Goal: Information Seeking & Learning: Learn about a topic

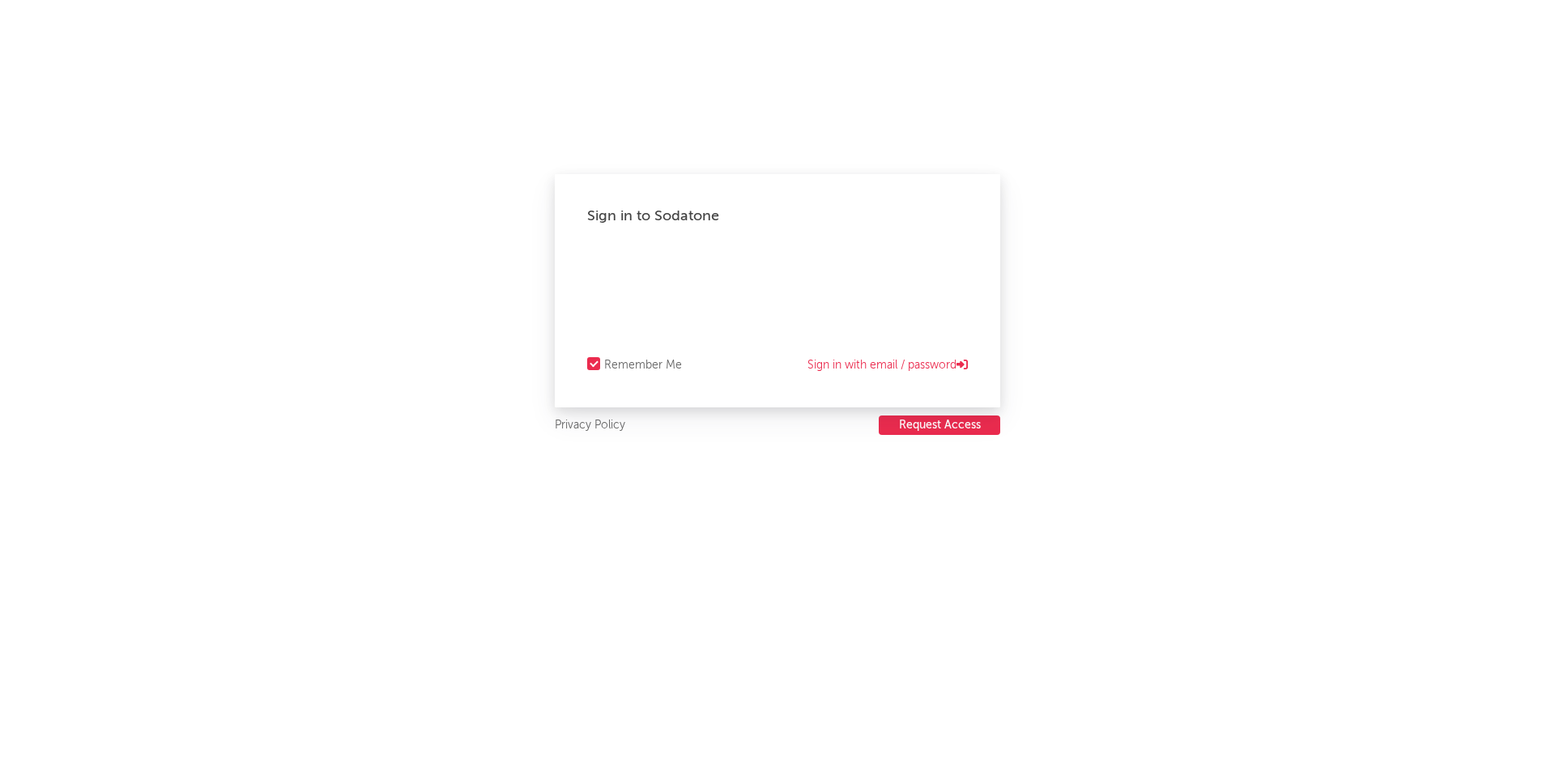
select select "warner_chappell"
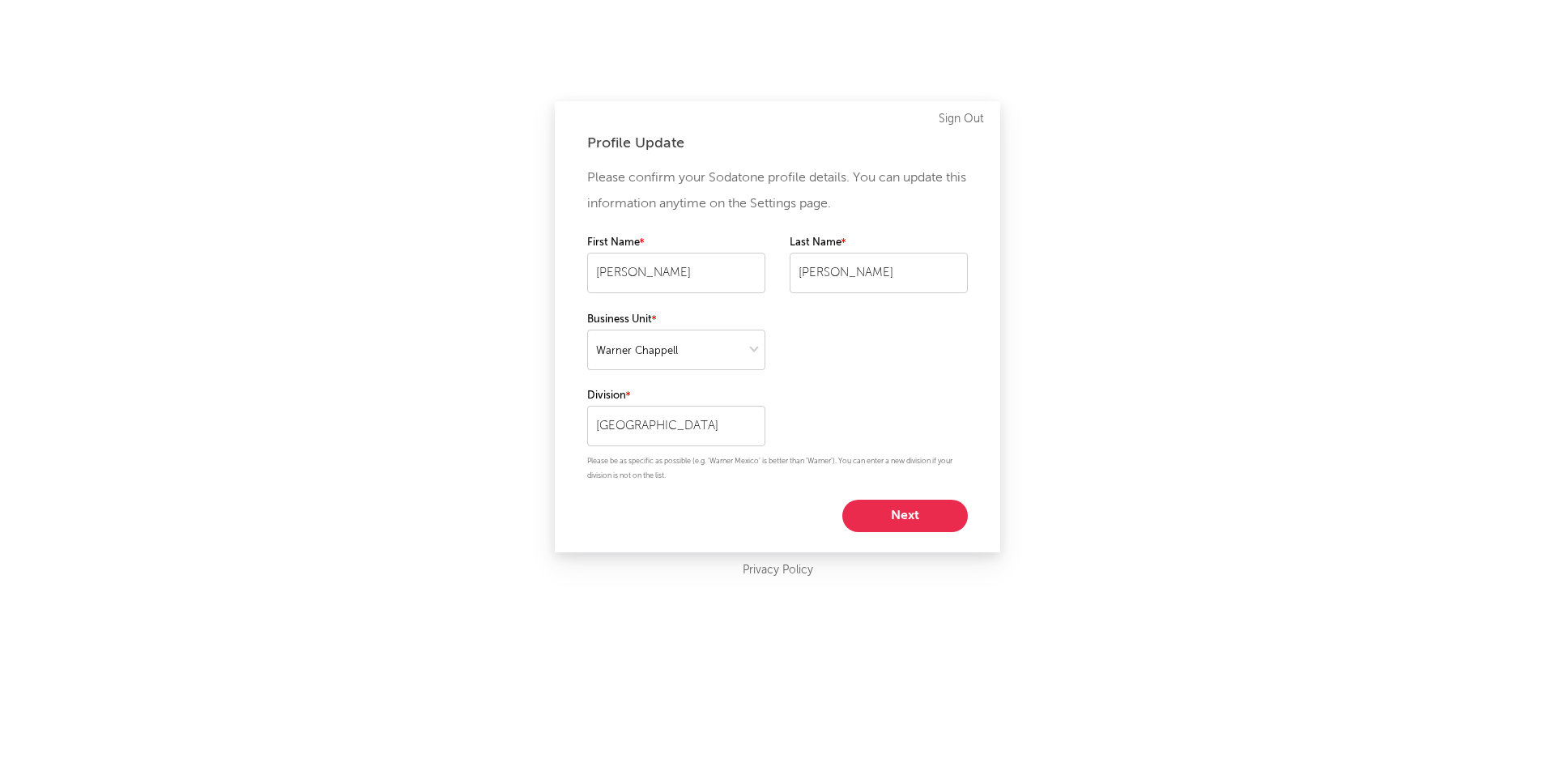
click at [890, 514] on button "Next" at bounding box center [905, 515] width 126 height 32
select select "manager"
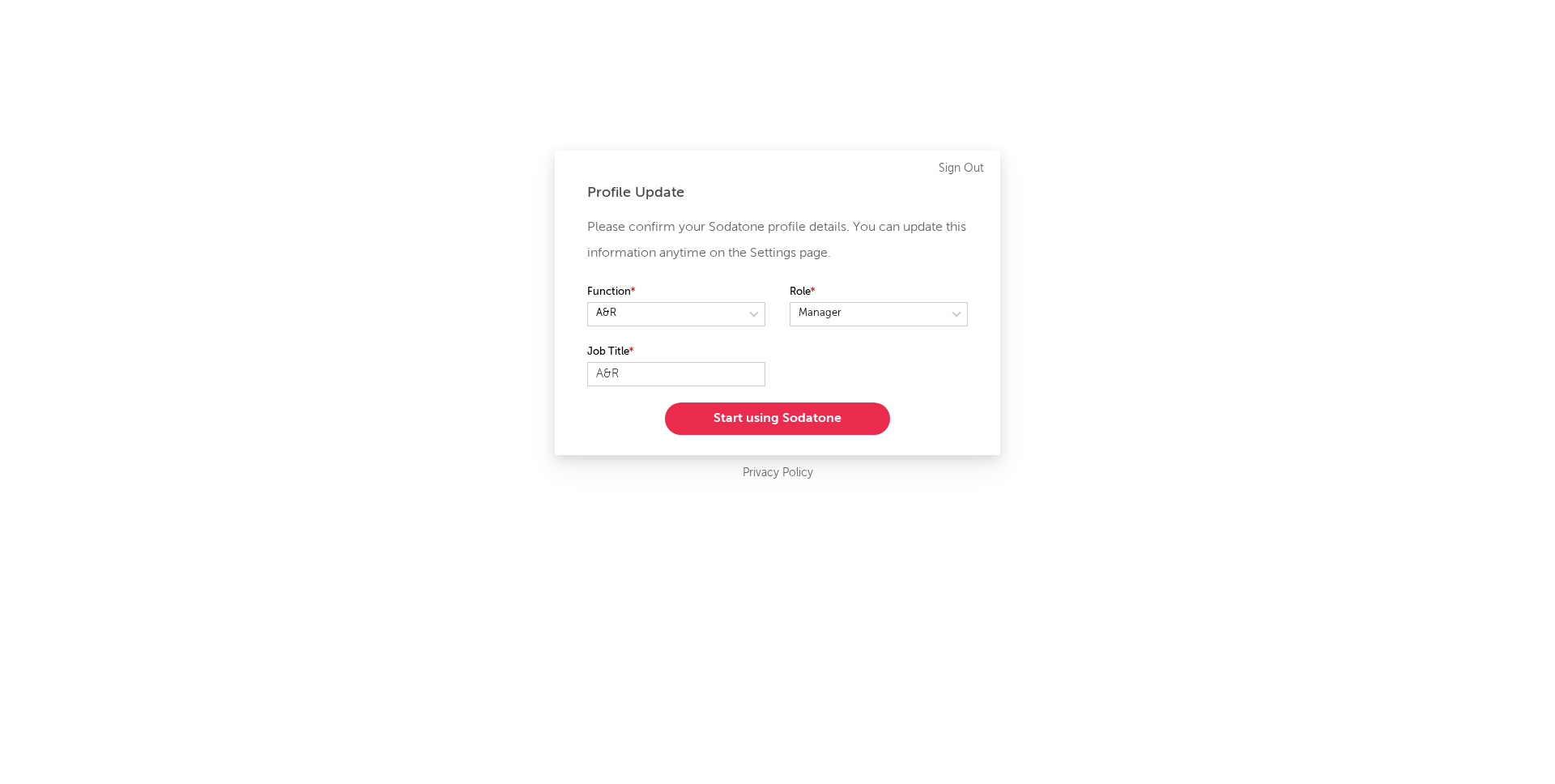
click at [829, 418] on button "Start using Sodatone" at bounding box center [778, 418] width 225 height 32
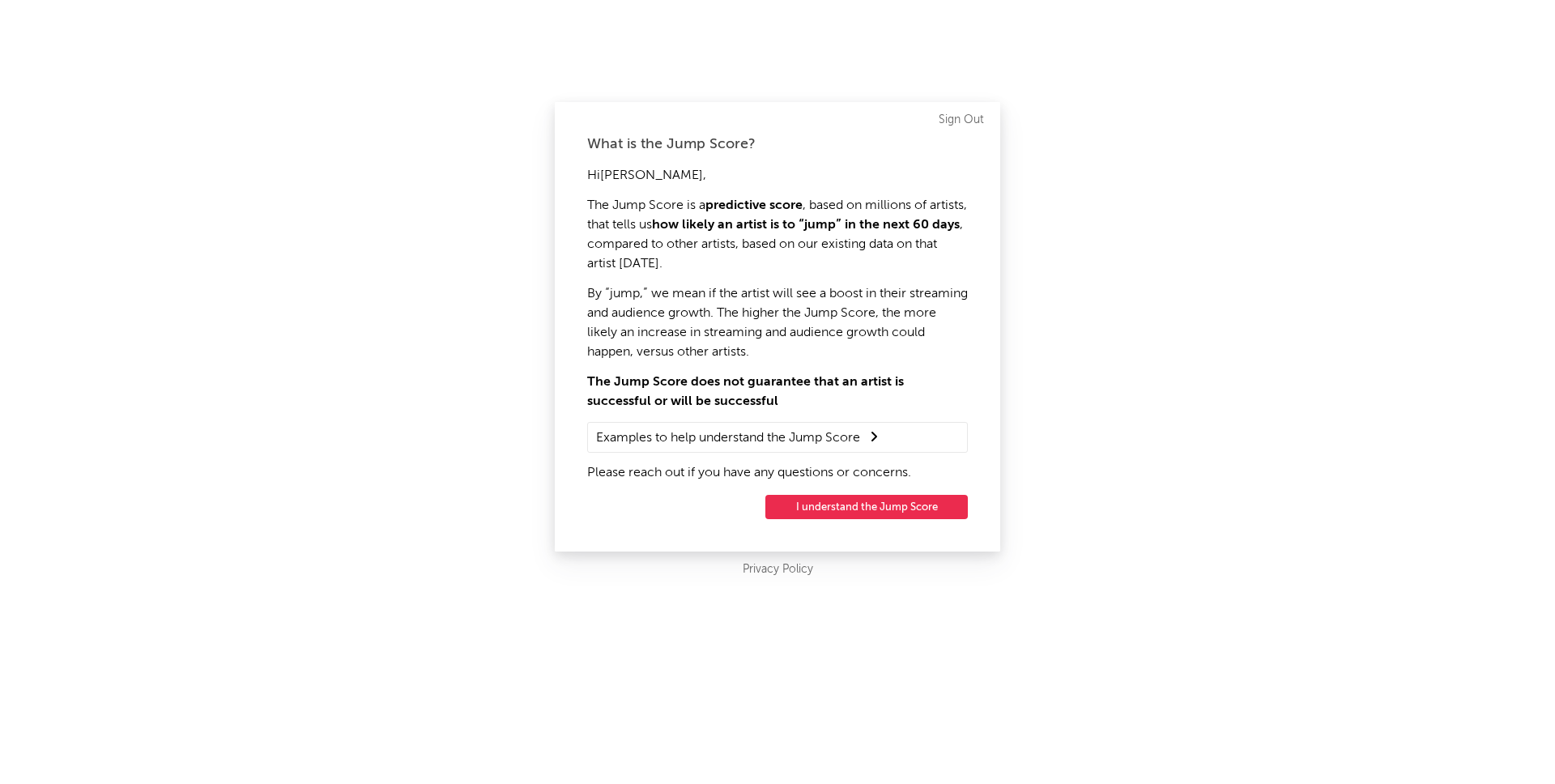
click at [866, 508] on button "I understand the Jump Score" at bounding box center [867, 507] width 203 height 24
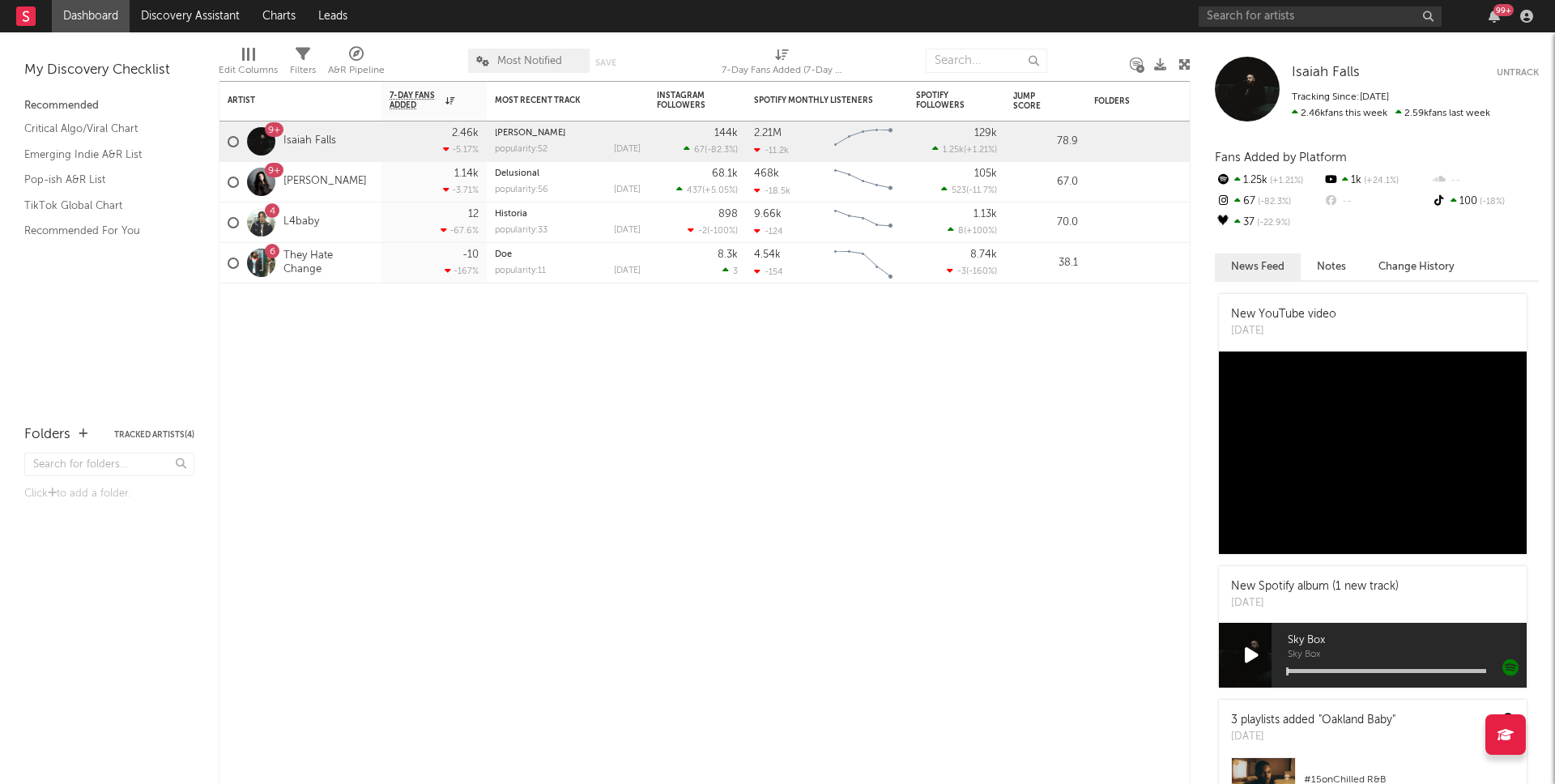
click at [81, 20] on link "Dashboard" at bounding box center [91, 16] width 78 height 32
click at [97, 17] on link "Dashboard" at bounding box center [91, 16] width 78 height 32
click at [32, 19] on rect at bounding box center [26, 16] width 19 height 19
click at [102, 230] on link "Recommended For You" at bounding box center [101, 230] width 154 height 18
click at [179, 22] on link "Discovery Assistant" at bounding box center [191, 16] width 121 height 32
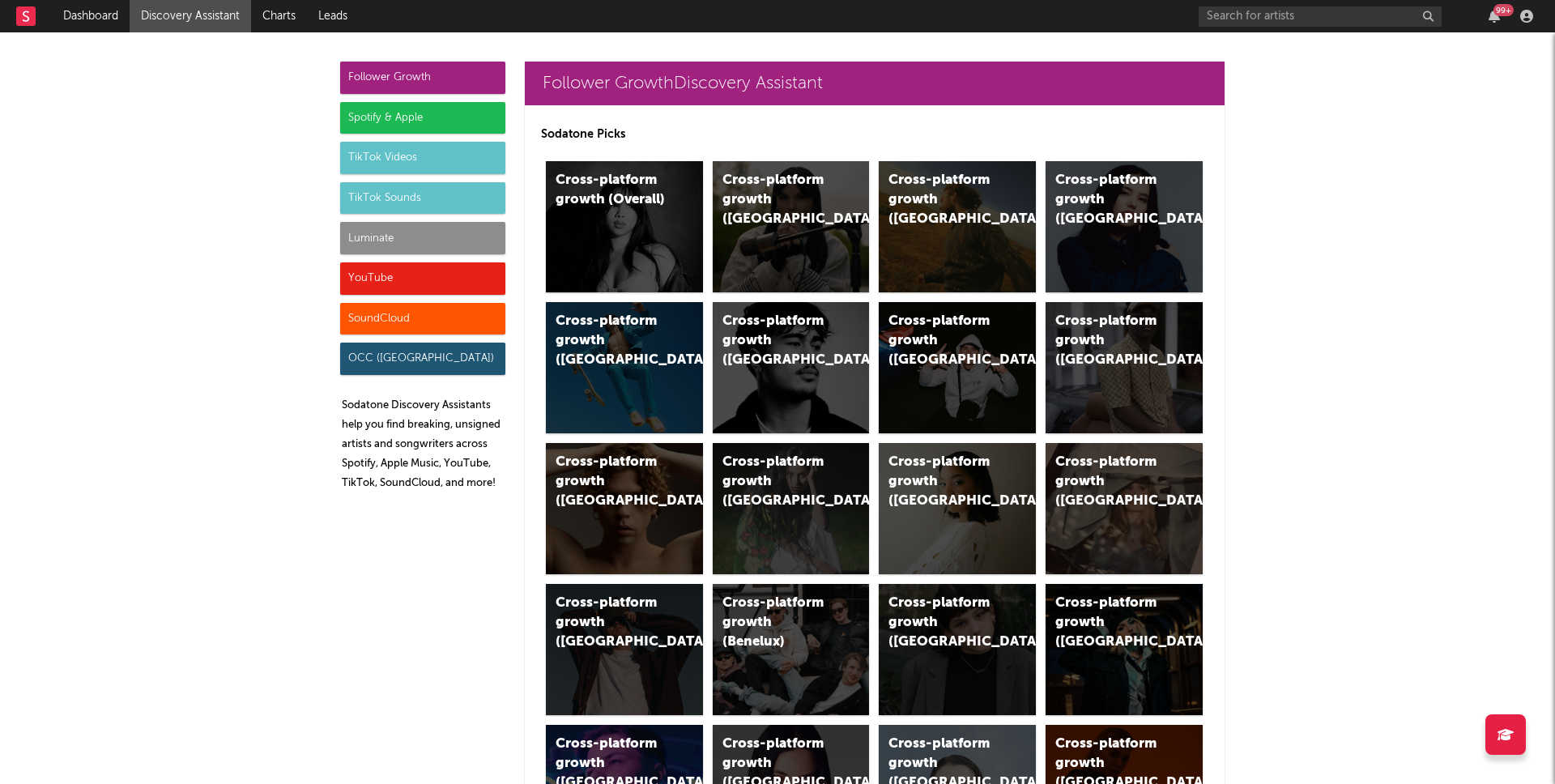
click at [394, 119] on div "Spotify & Apple" at bounding box center [423, 118] width 166 height 32
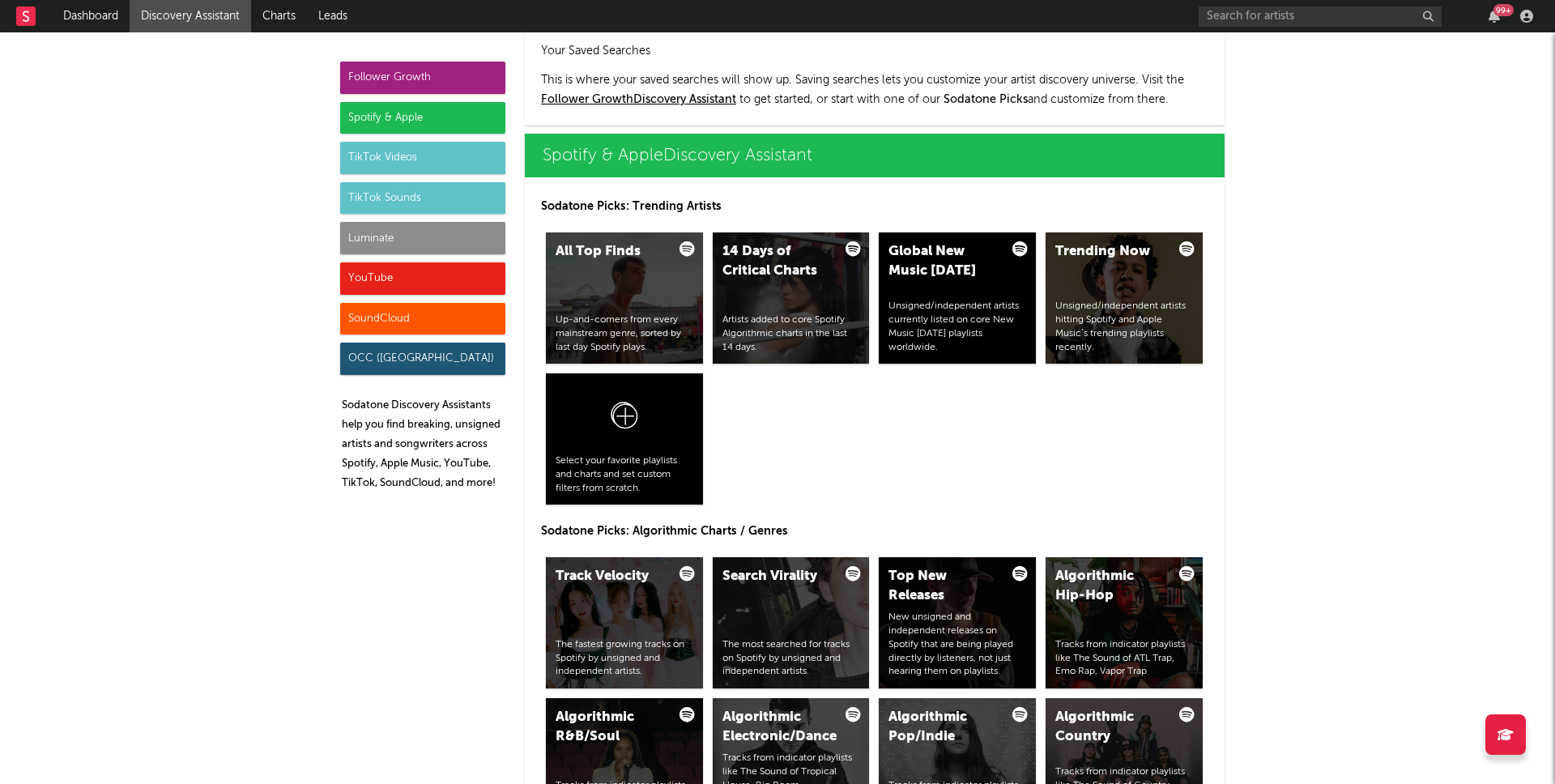
scroll to position [1599, 0]
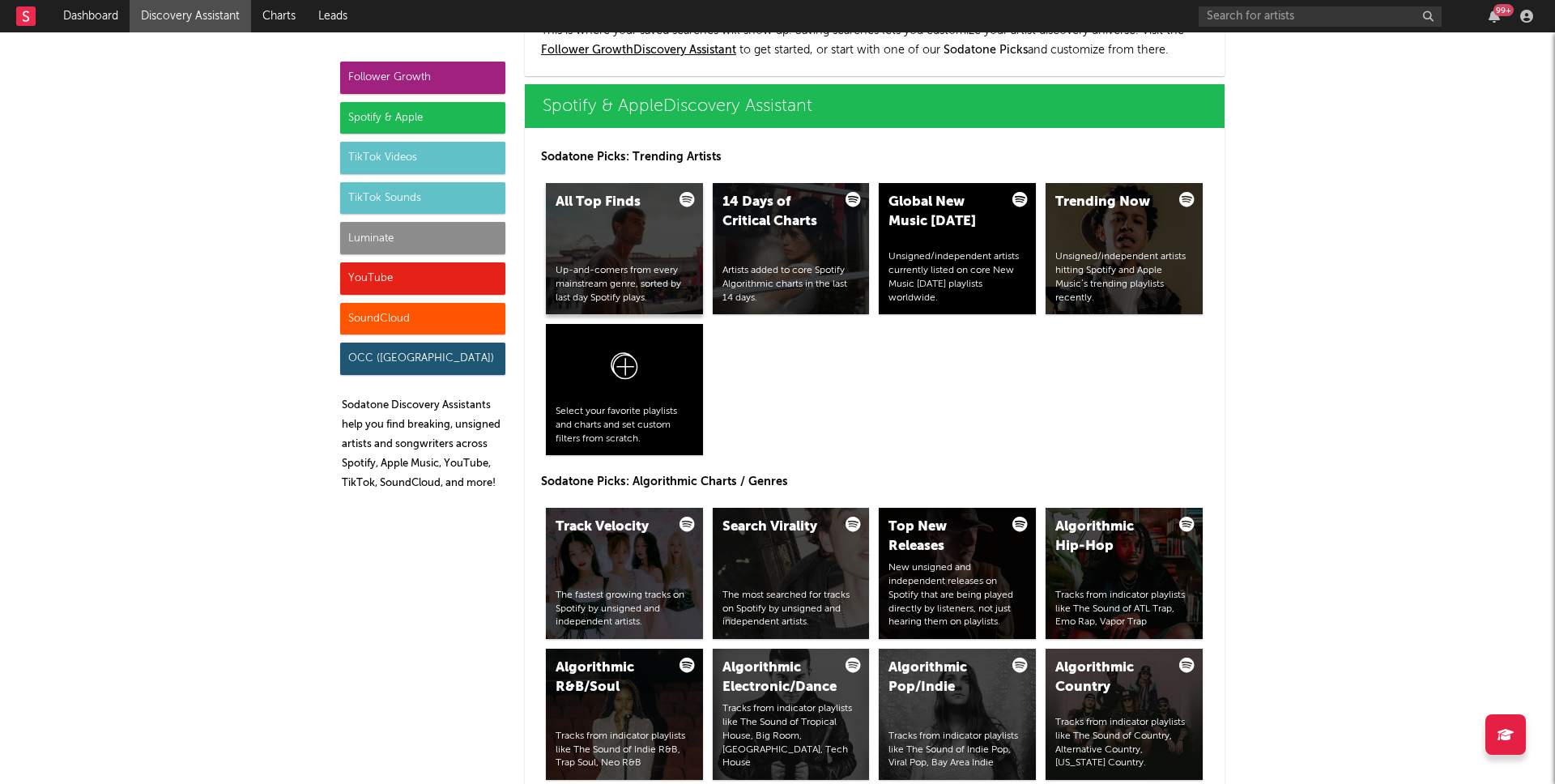
click at [631, 216] on div "All Top Finds Up-and-comers from every mainstream genre, sorted by last day Spo…" at bounding box center [624, 248] width 157 height 131
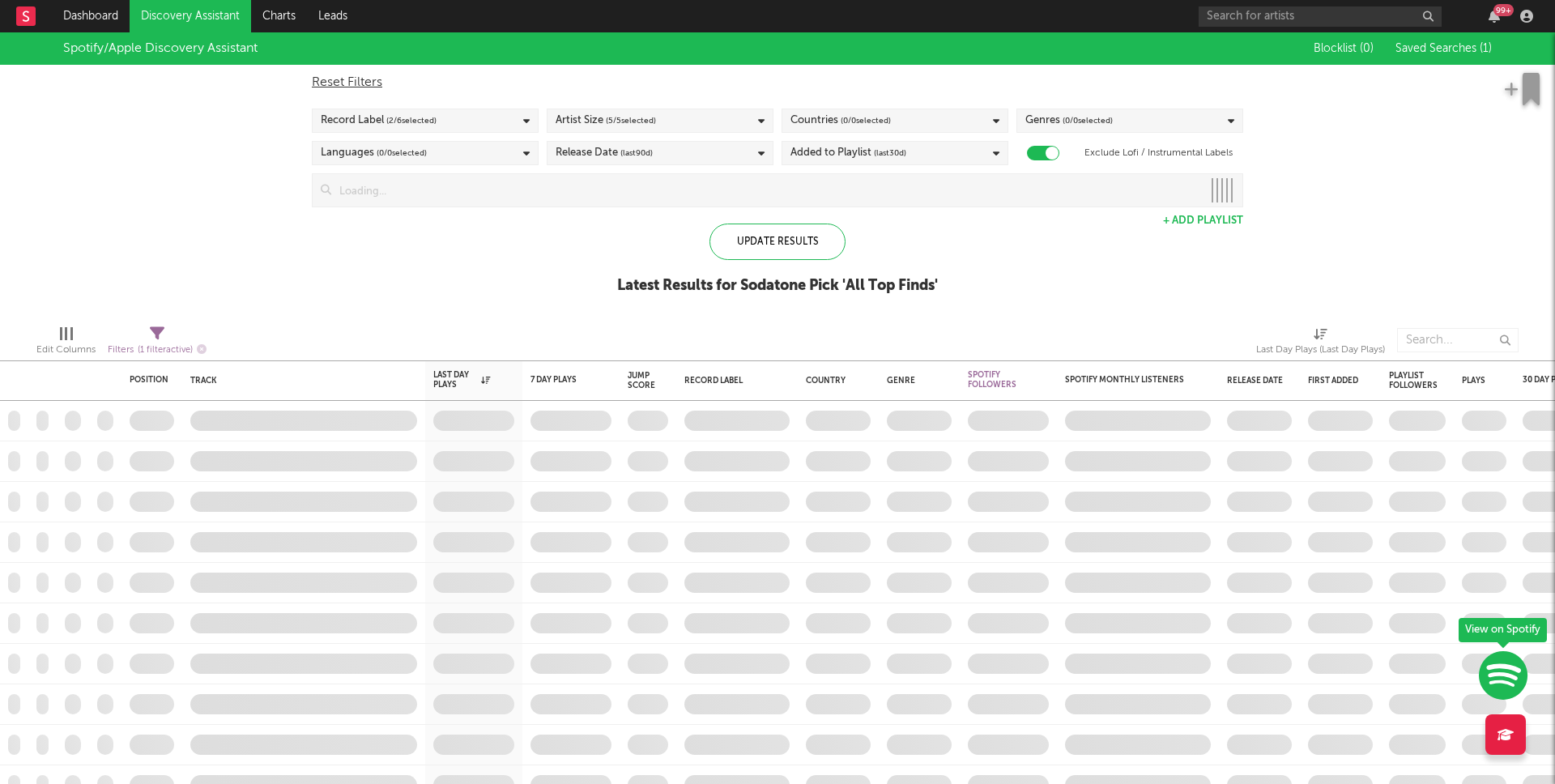
checkbox input "true"
click at [426, 317] on div "Edit Columns Filters ( 1 filter active) Last Day Plays (Last Day Plays)" at bounding box center [778, 336] width 1555 height 49
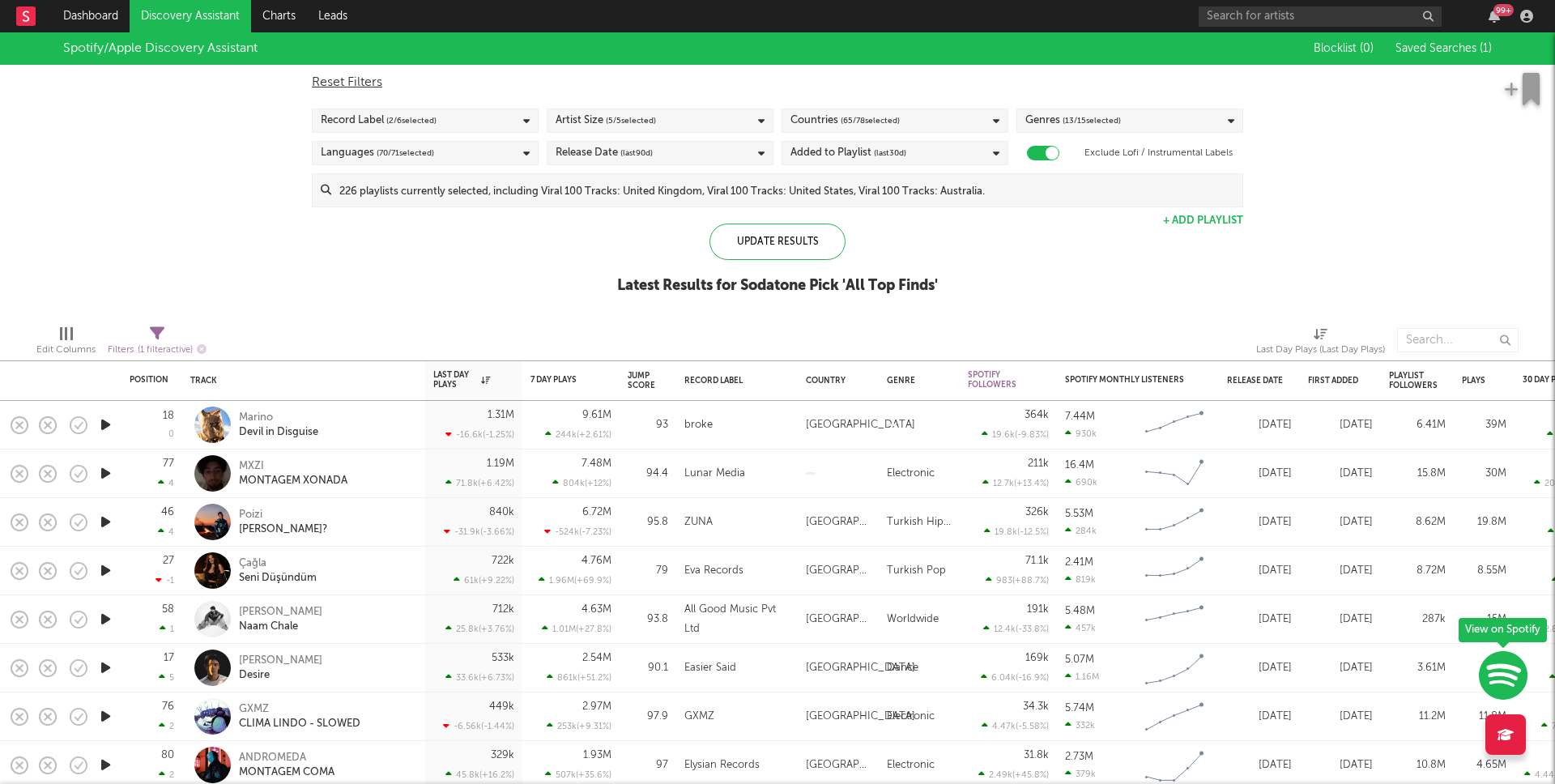
click at [515, 123] on div "Record Label ( 2 / 6 selected)" at bounding box center [426, 120] width 227 height 24
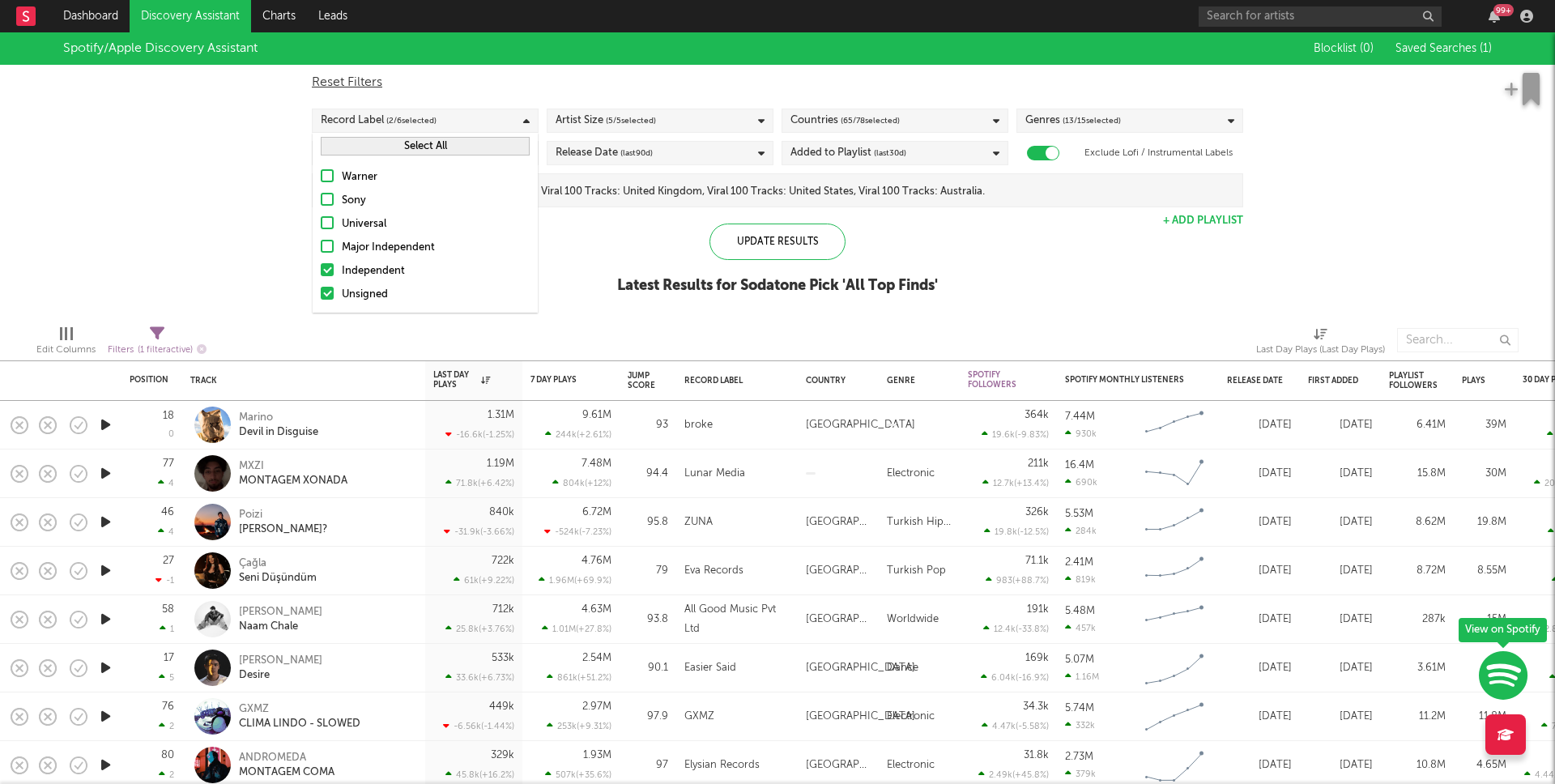
click at [328, 269] on div at bounding box center [327, 269] width 13 height 13
click at [321, 269] on input "Independent" at bounding box center [321, 271] width 0 height 19
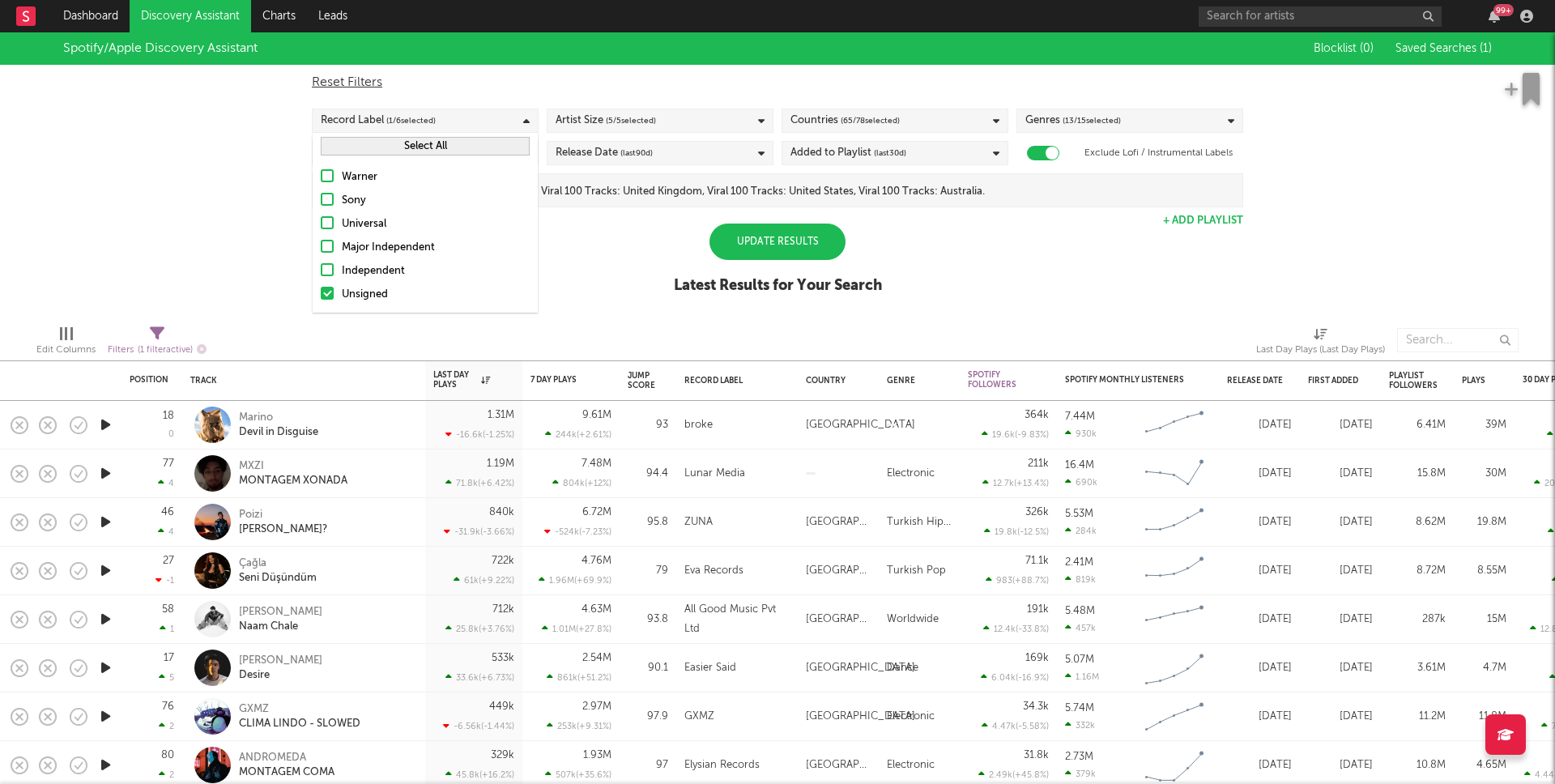
click at [637, 256] on div "Spotify/Apple Discovery Assistant Blocklist ( 0 ) Saved Searches ( 1 ) Reset Fi…" at bounding box center [778, 172] width 1555 height 279
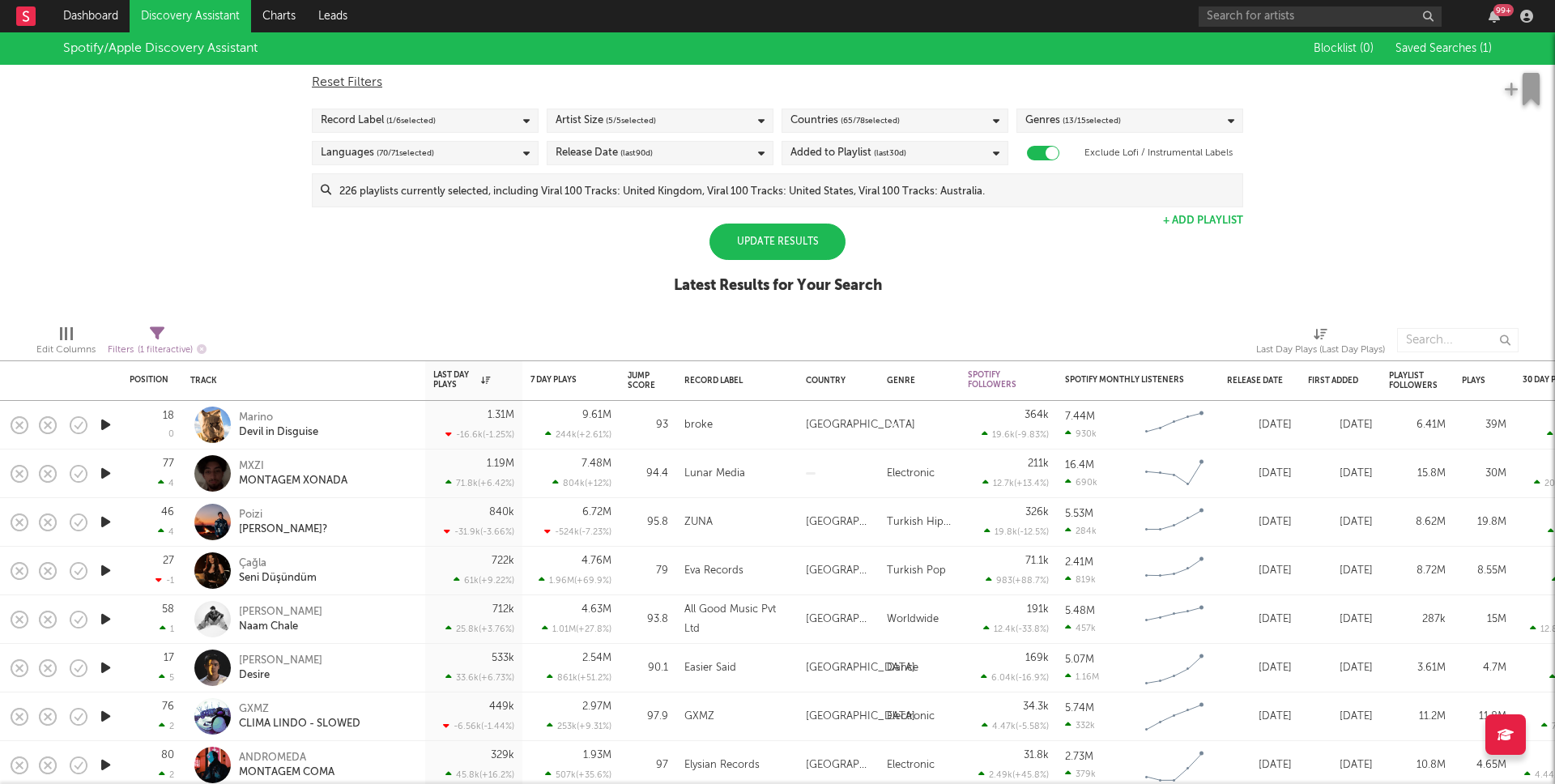
click at [816, 125] on div "Countries ( 65 / 78 selected)" at bounding box center [845, 120] width 109 height 19
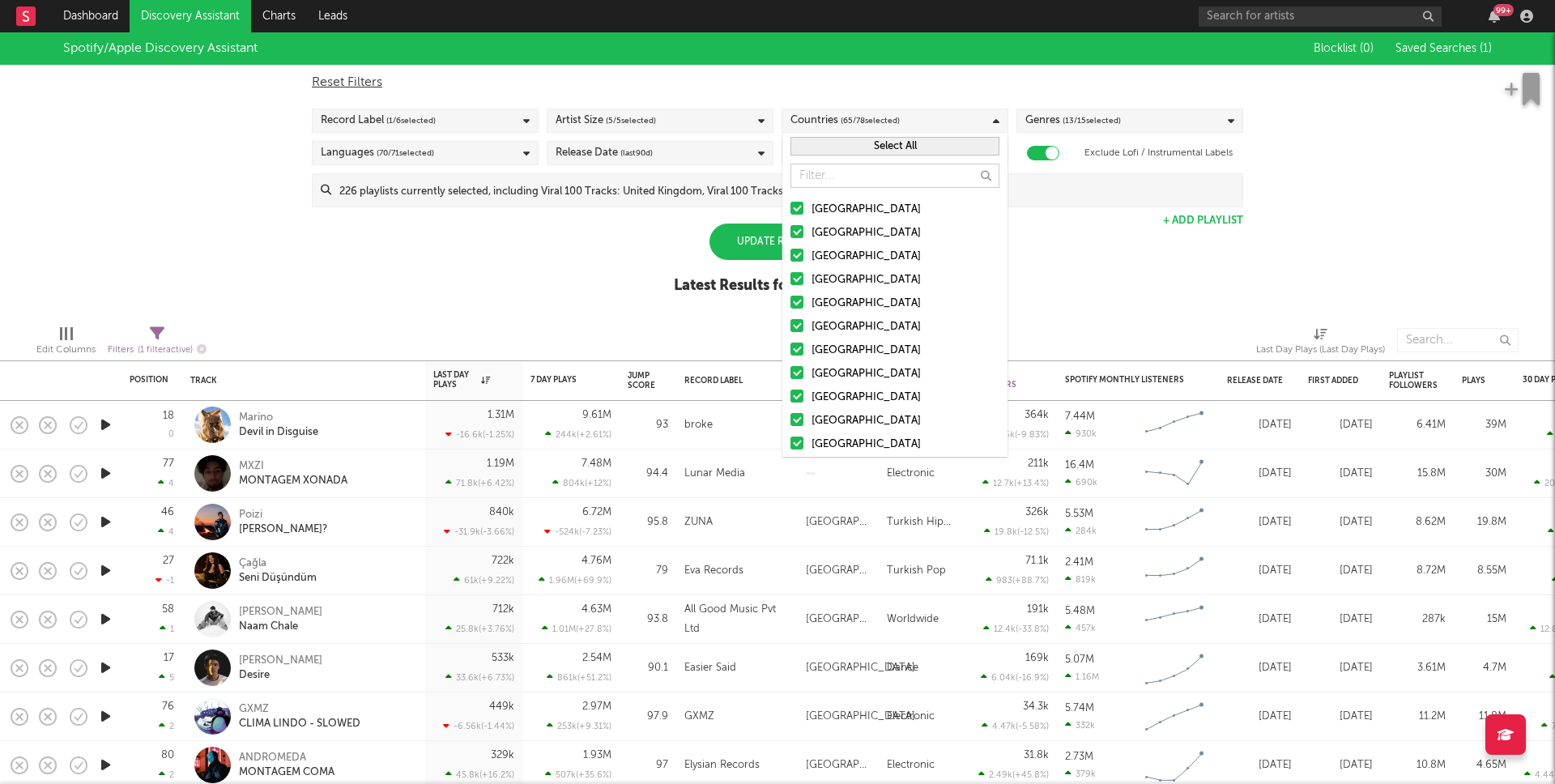
click at [875, 133] on div "Select All" at bounding box center [895, 146] width 225 height 27
click at [885, 149] on button "Select All" at bounding box center [895, 146] width 209 height 18
click at [885, 148] on button "Deselect All" at bounding box center [895, 146] width 209 height 18
click at [861, 175] on input "text" at bounding box center [895, 176] width 209 height 24
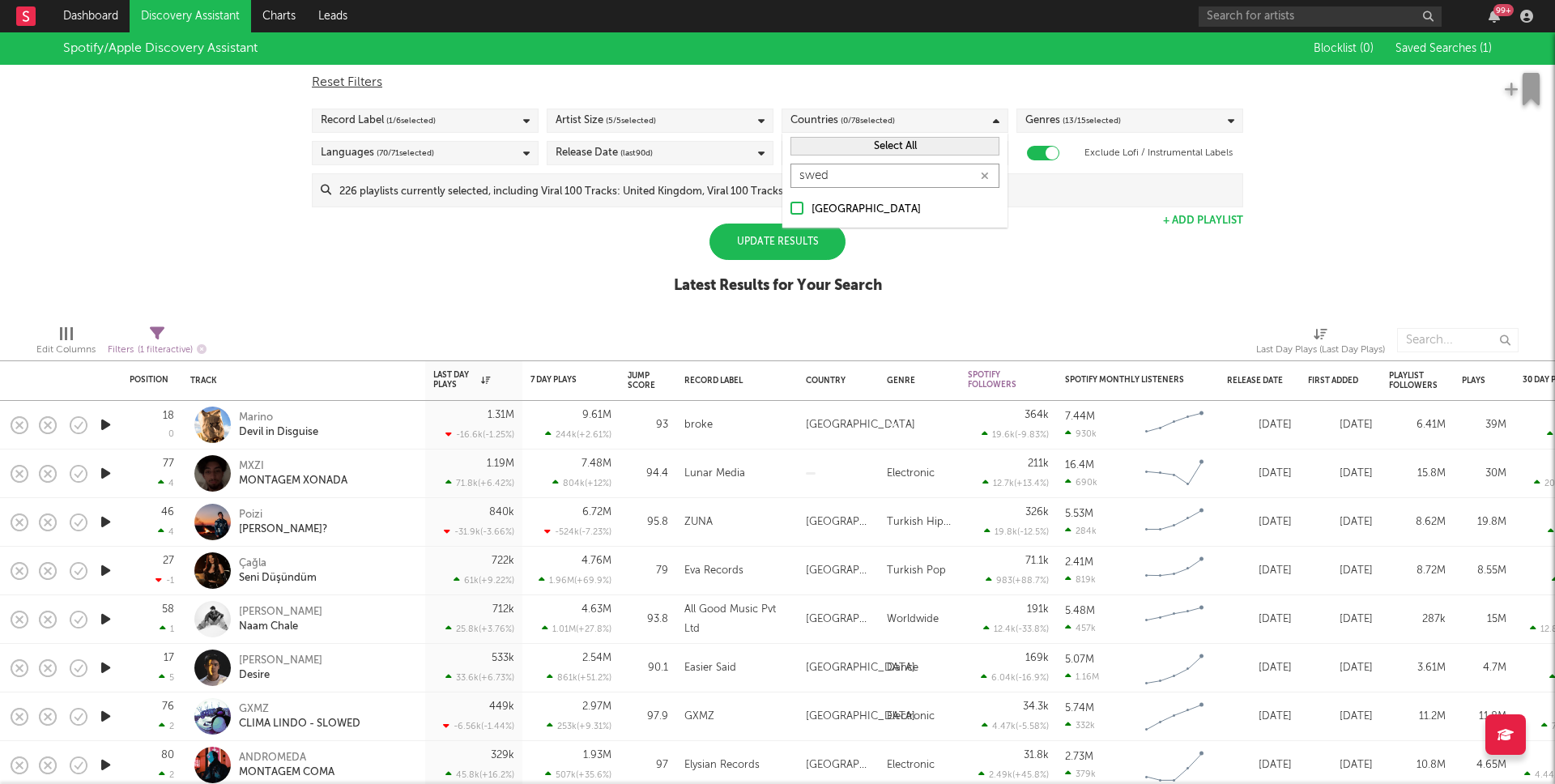
type input "swed"
click at [794, 204] on div at bounding box center [797, 208] width 13 height 13
click at [791, 204] on input "Sweden" at bounding box center [791, 210] width 0 height 19
click at [986, 180] on icon "button" at bounding box center [985, 176] width 8 height 10
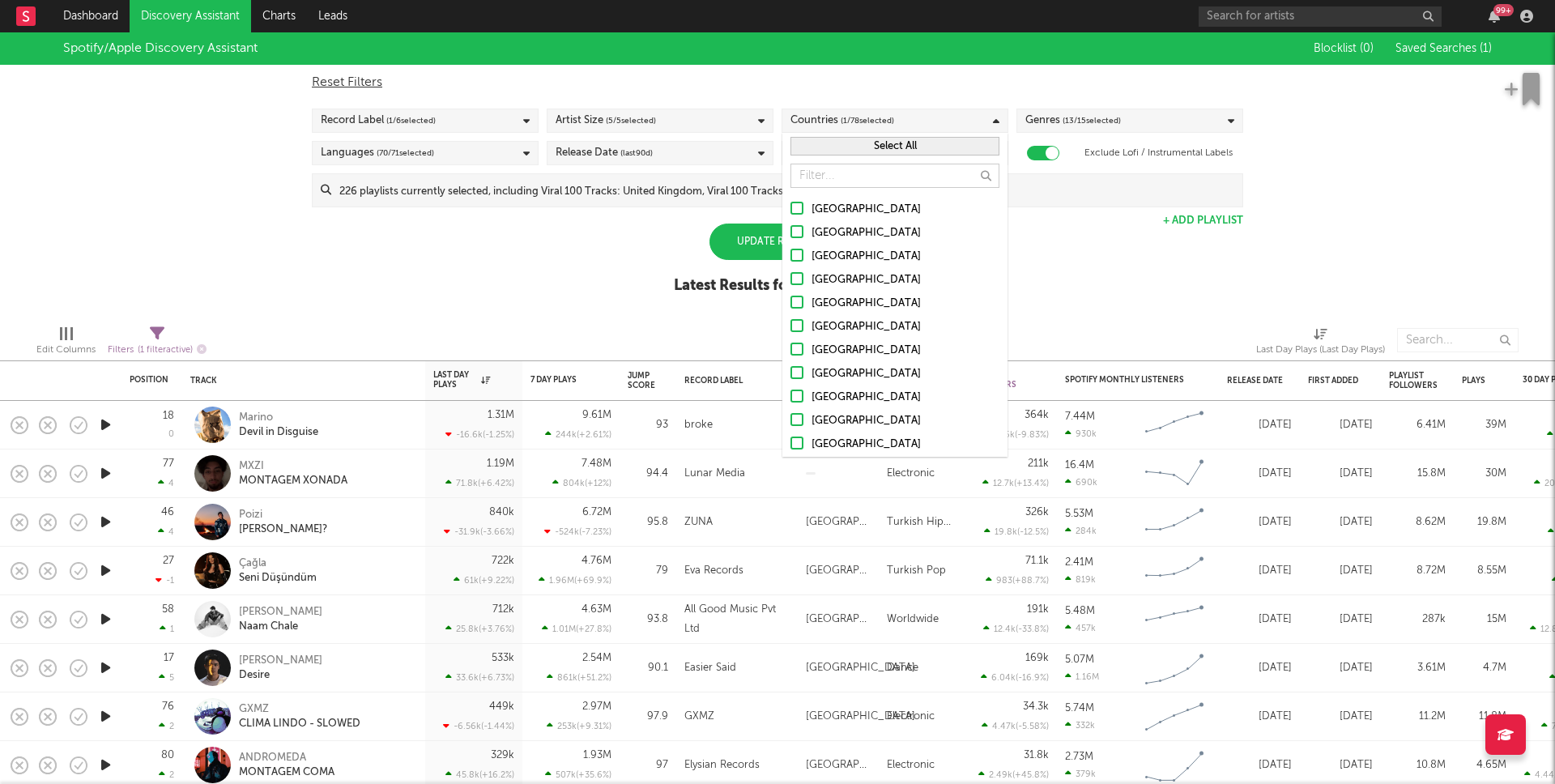
click at [530, 269] on div "Spotify/Apple Discovery Assistant Blocklist ( 0 ) Saved Searches ( 1 ) Reset Fi…" at bounding box center [778, 172] width 1555 height 279
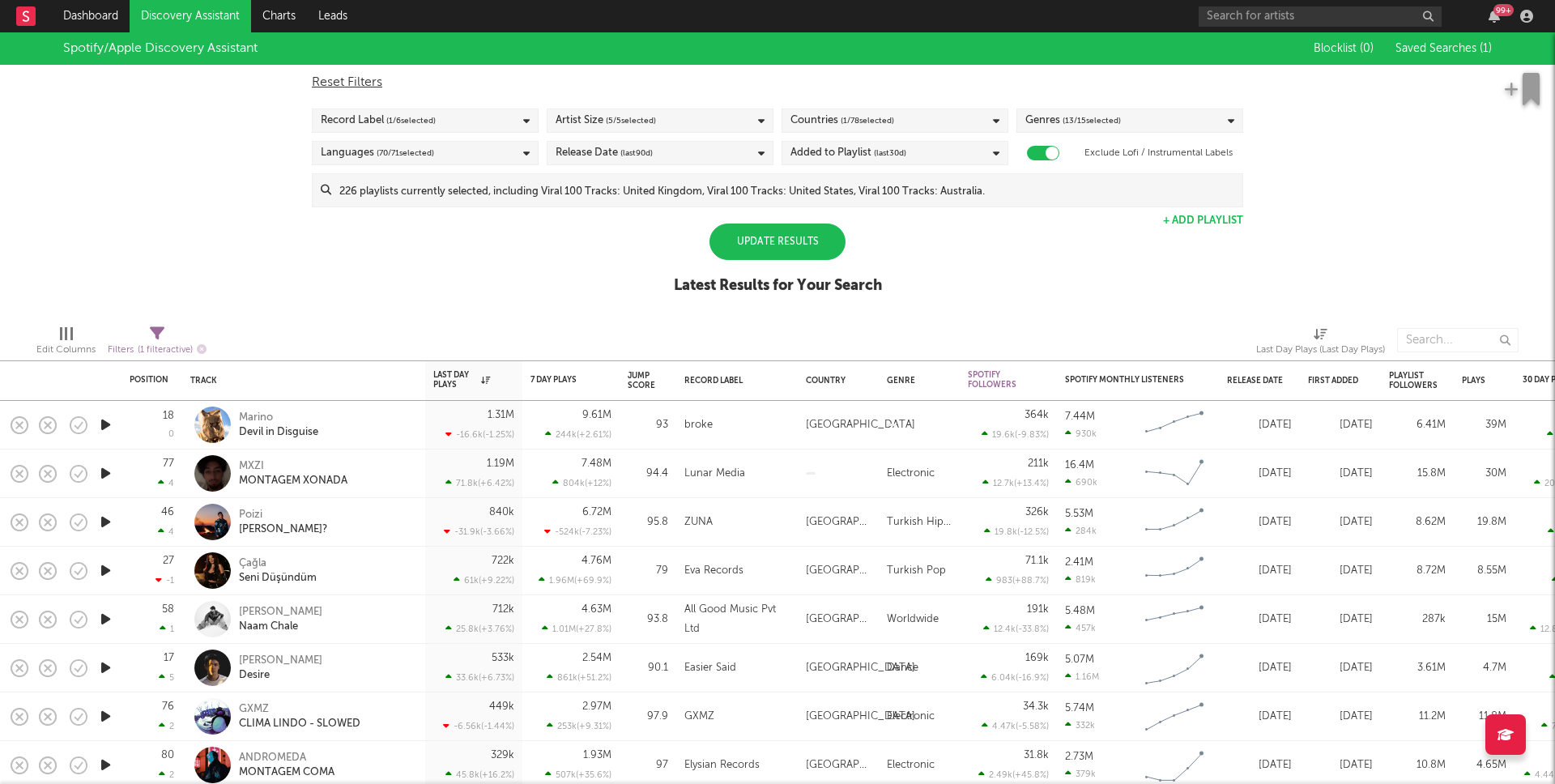
click at [755, 243] on div "Update Results" at bounding box center [778, 242] width 136 height 36
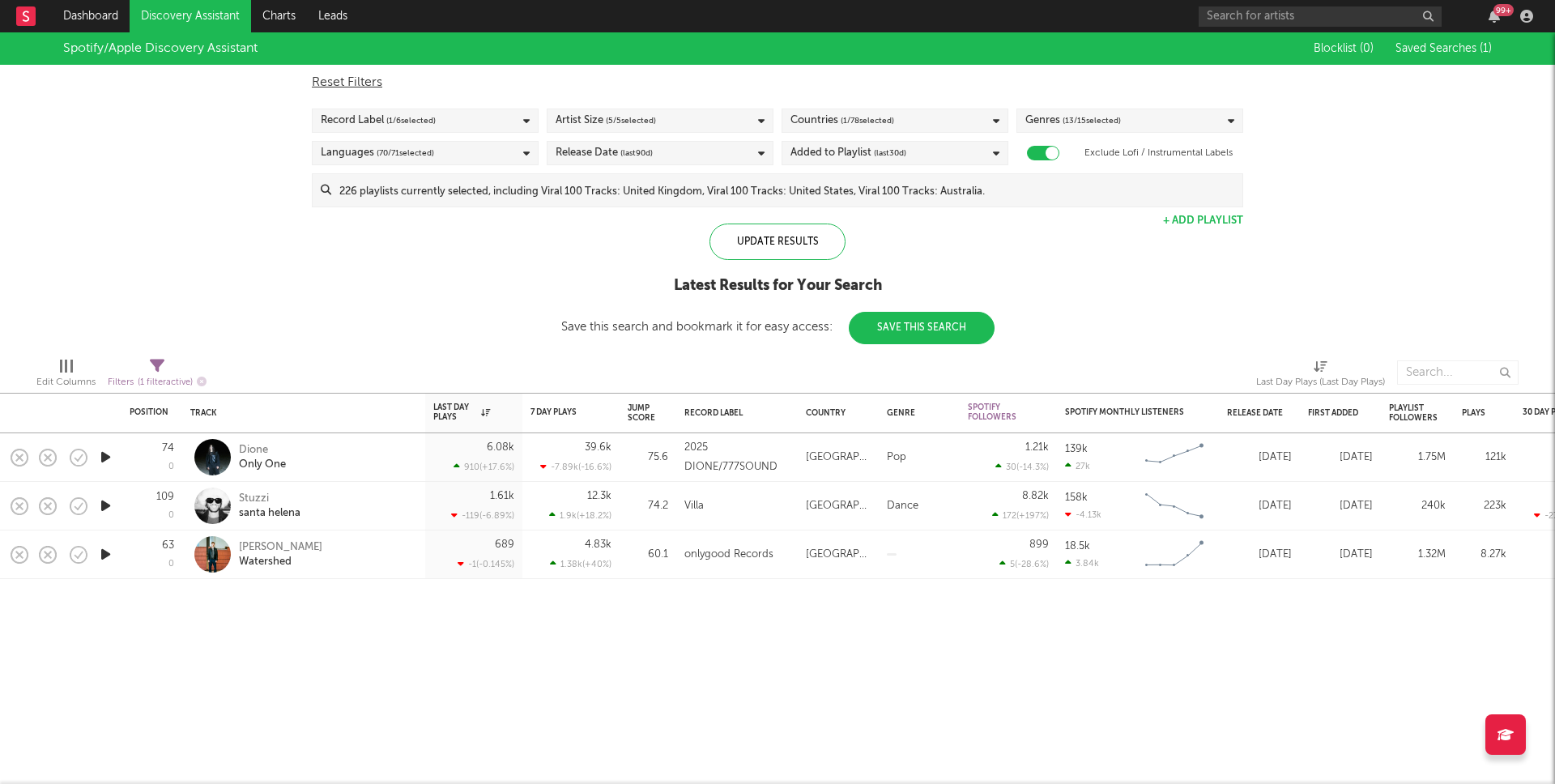
click at [105, 552] on icon "button" at bounding box center [106, 554] width 17 height 20
click at [105, 502] on icon "button" at bounding box center [106, 505] width 17 height 20
click at [104, 464] on icon "button" at bounding box center [106, 457] width 17 height 20
click at [104, 464] on icon "button" at bounding box center [105, 457] width 16 height 20
click at [459, 120] on div "Record Label ( 1 / 6 selected)" at bounding box center [426, 120] width 227 height 24
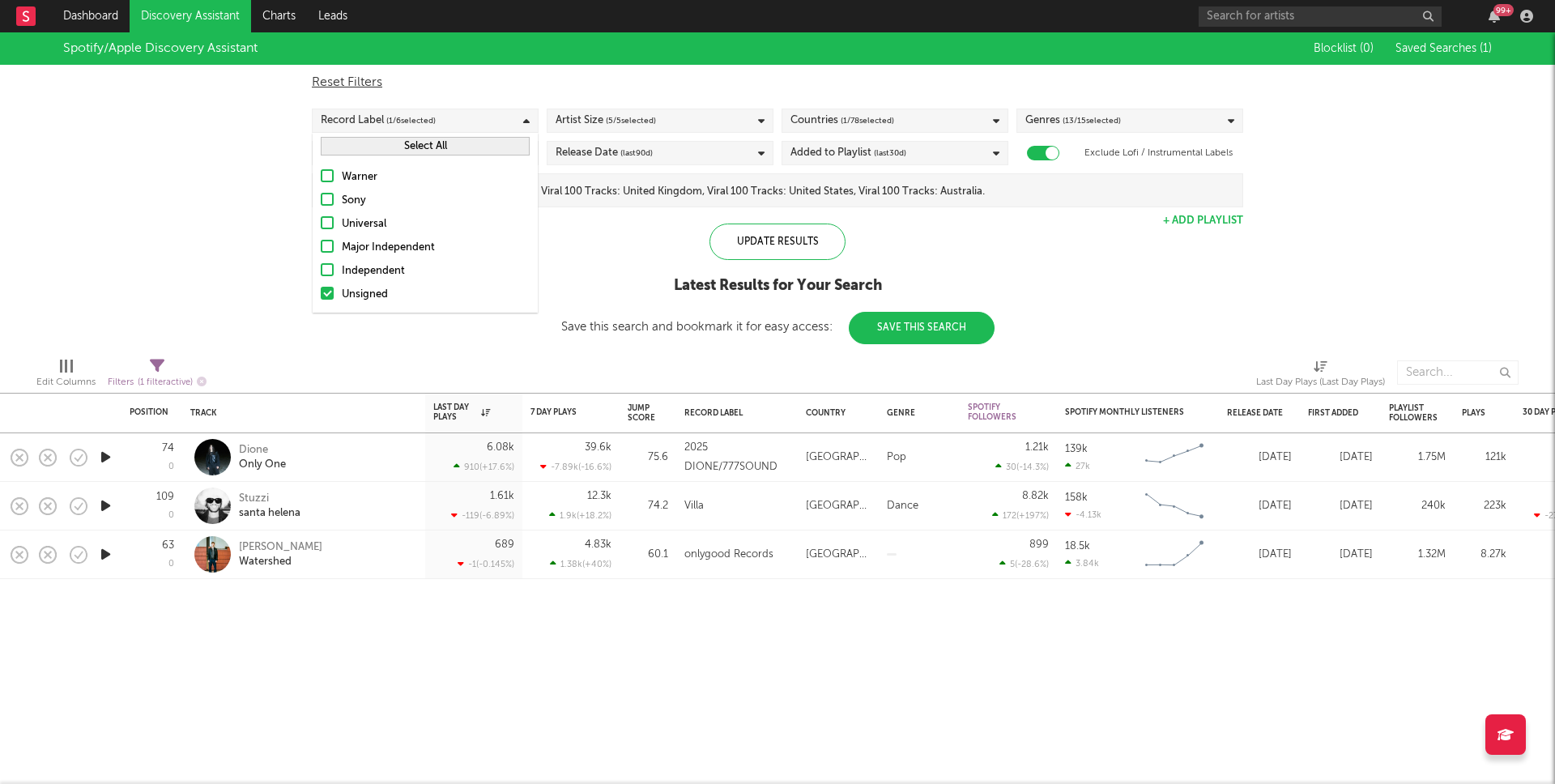
click at [467, 121] on div "Record Label ( 1 / 6 selected)" at bounding box center [426, 120] width 227 height 24
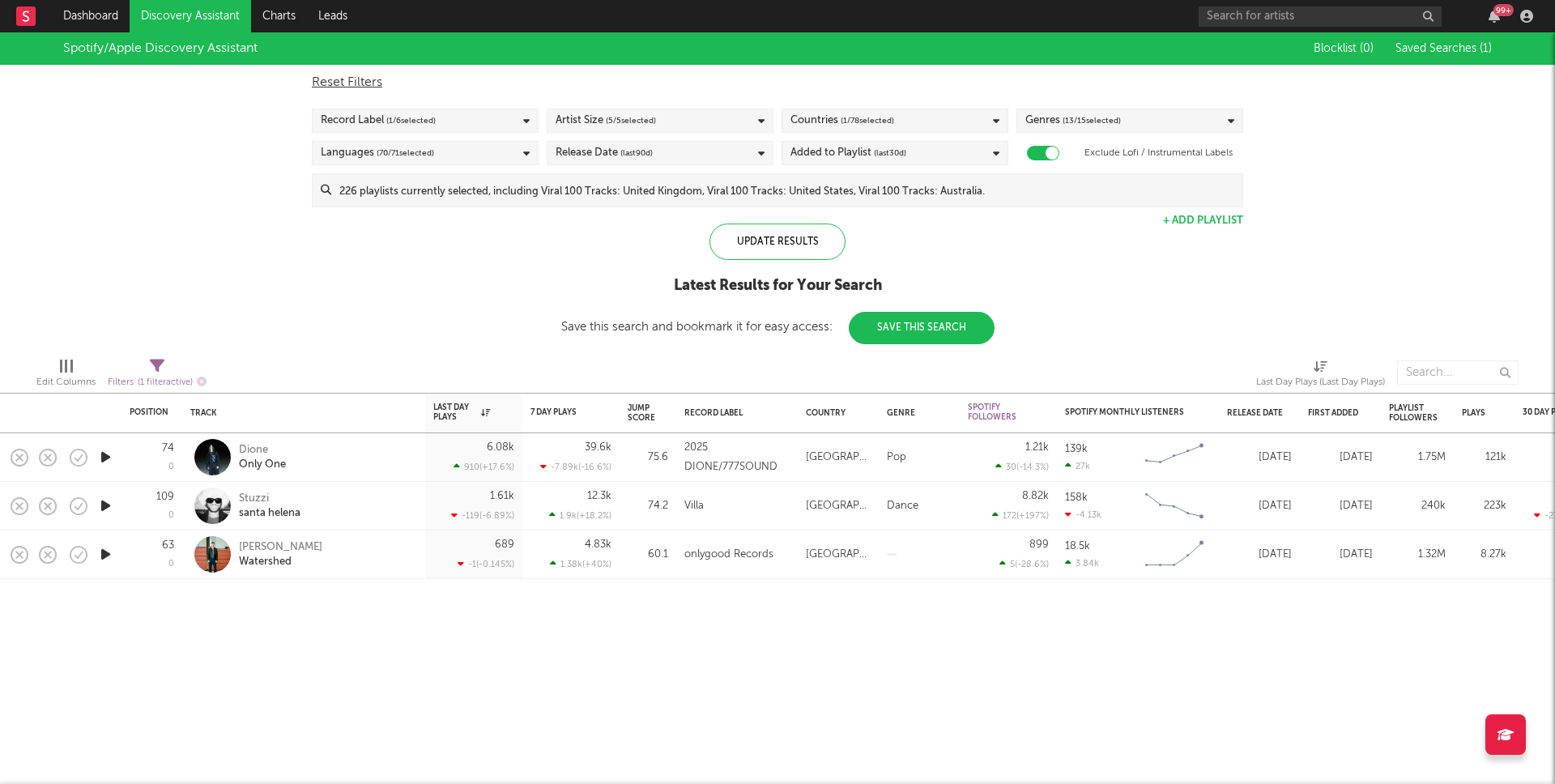
click at [864, 157] on div "Added to Playlist (last 30 d)" at bounding box center [849, 152] width 116 height 19
click at [616, 263] on div "Update Results Latest Results for Your Search Save this search and bookmark it …" at bounding box center [778, 283] width 433 height 120
click at [860, 126] on span "( 1 / 78 selected)" at bounding box center [868, 120] width 54 height 19
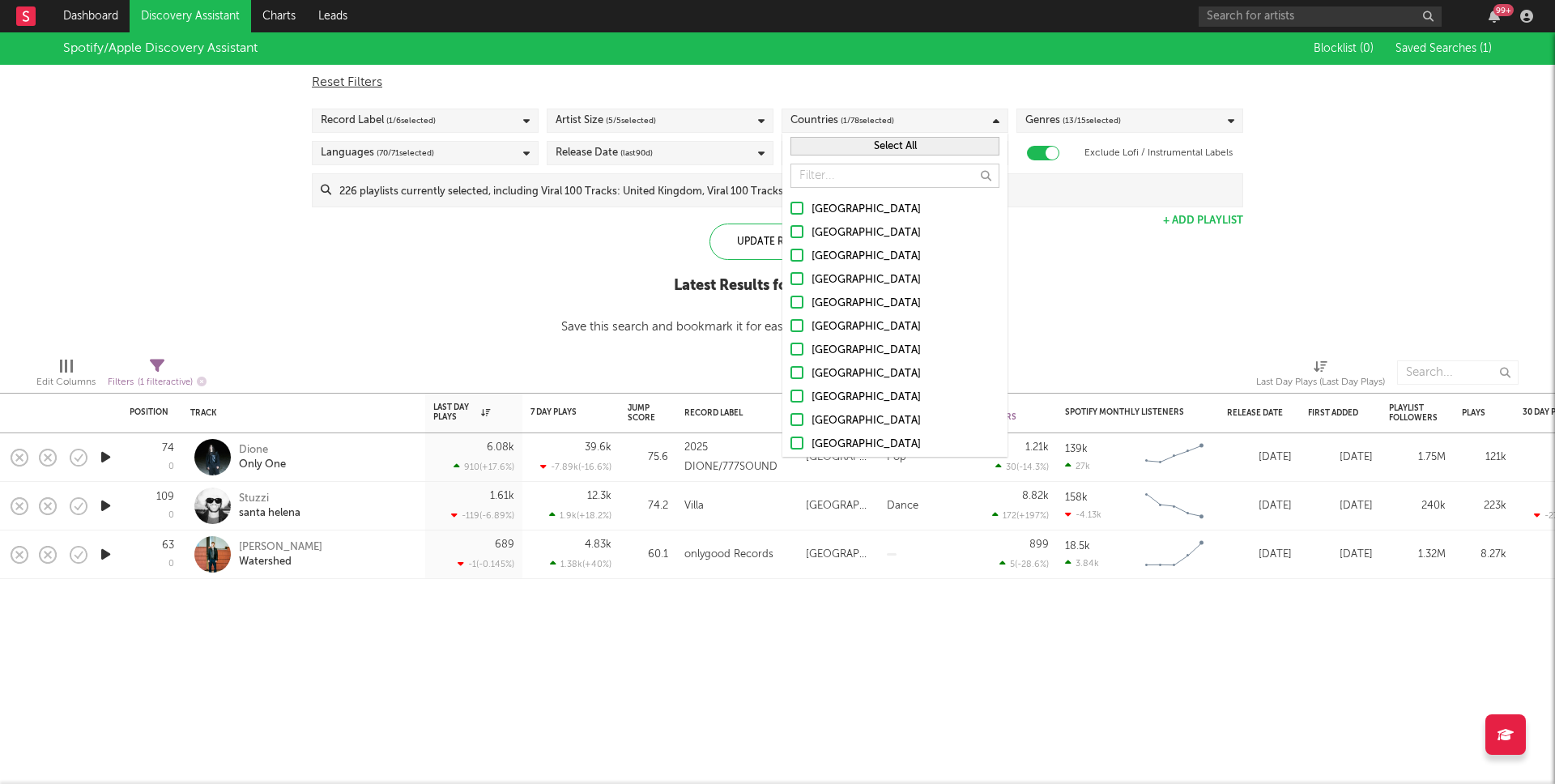
click at [623, 242] on div "Update Results Latest Results for Your Search Save this search and bookmark it …" at bounding box center [778, 283] width 433 height 120
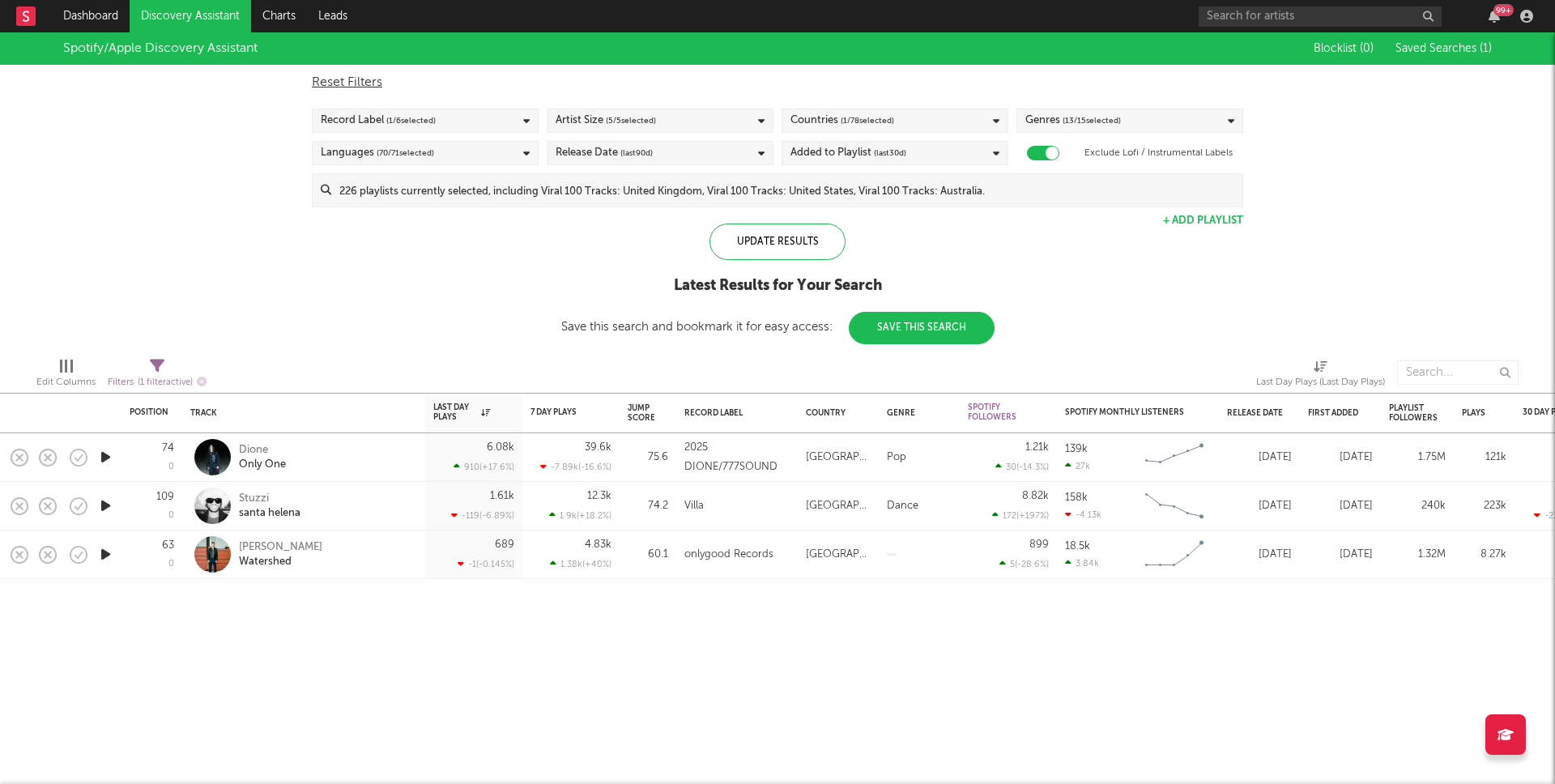
click at [109, 553] on icon "button" at bounding box center [106, 554] width 17 height 20
click at [751, 764] on div at bounding box center [778, 763] width 203 height 4
